Goal: Check status: Check status

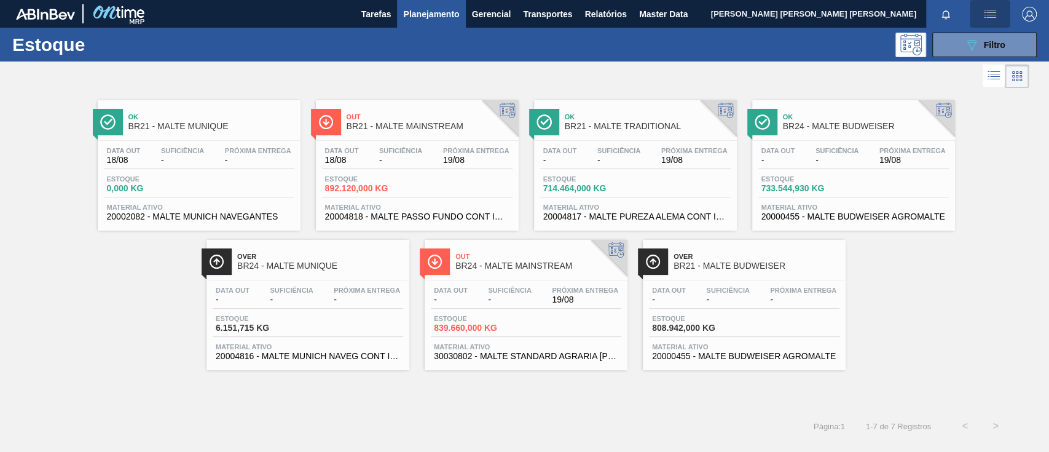
click at [983, 15] on img "button" at bounding box center [990, 14] width 15 height 15
click at [738, 214] on div at bounding box center [524, 226] width 1049 height 452
click at [435, 7] on span "Planejamento" at bounding box center [431, 14] width 56 height 15
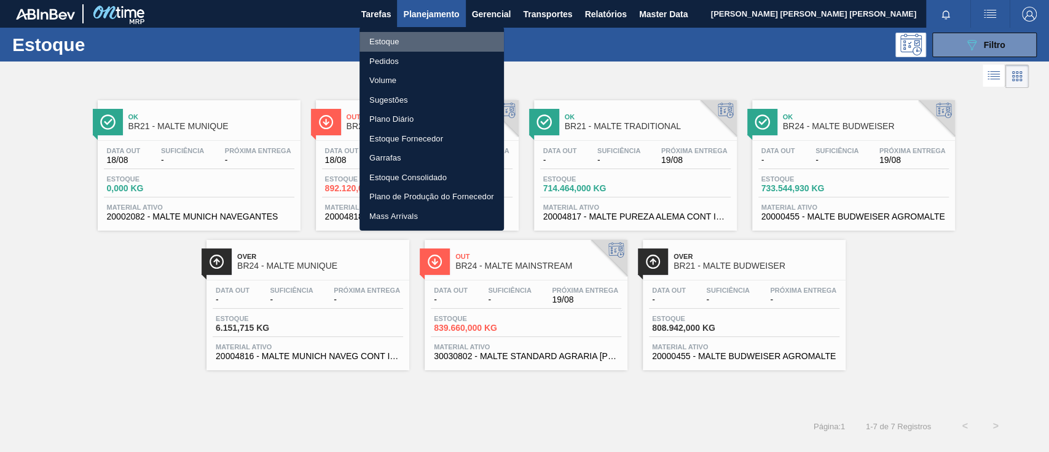
click at [421, 35] on li "Estoque" at bounding box center [432, 42] width 144 height 20
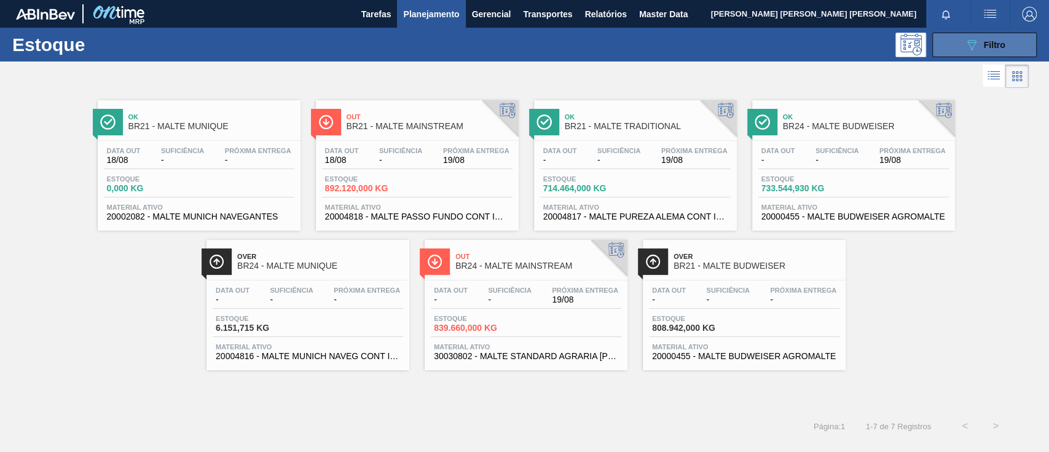
click at [1008, 37] on button "089F7B8B-B2A5-4AFE-B5C0-19BA573D28AC Filtro" at bounding box center [984, 45] width 104 height 25
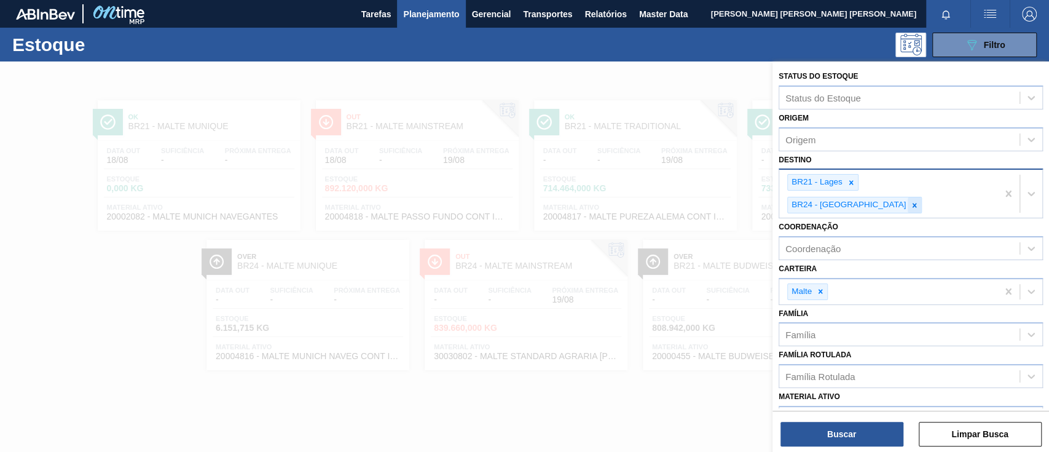
click at [919, 201] on icon at bounding box center [914, 205] width 9 height 9
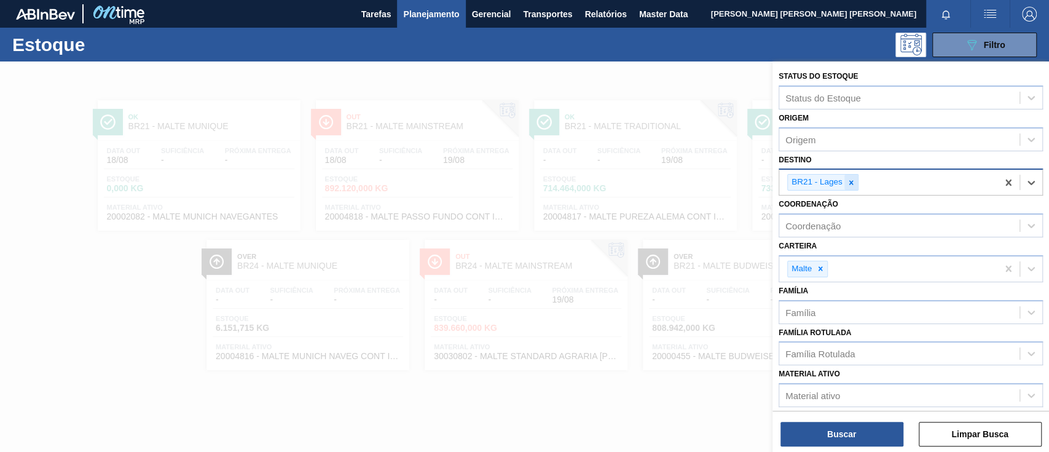
click at [851, 178] on icon at bounding box center [851, 182] width 9 height 9
click at [459, 418] on div at bounding box center [524, 287] width 1049 height 452
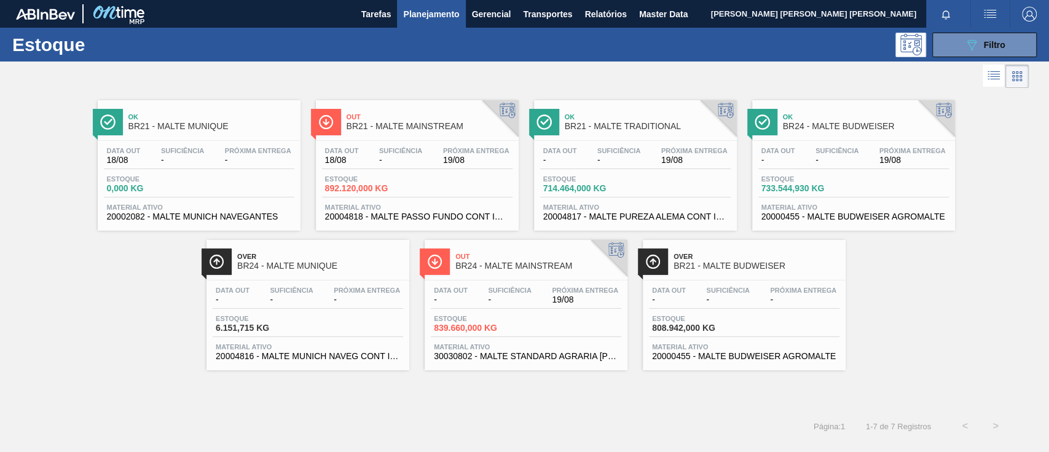
click at [442, 151] on div "Próxima Entrega 19/08" at bounding box center [476, 156] width 73 height 18
